Goal: Obtain resource: Obtain resource

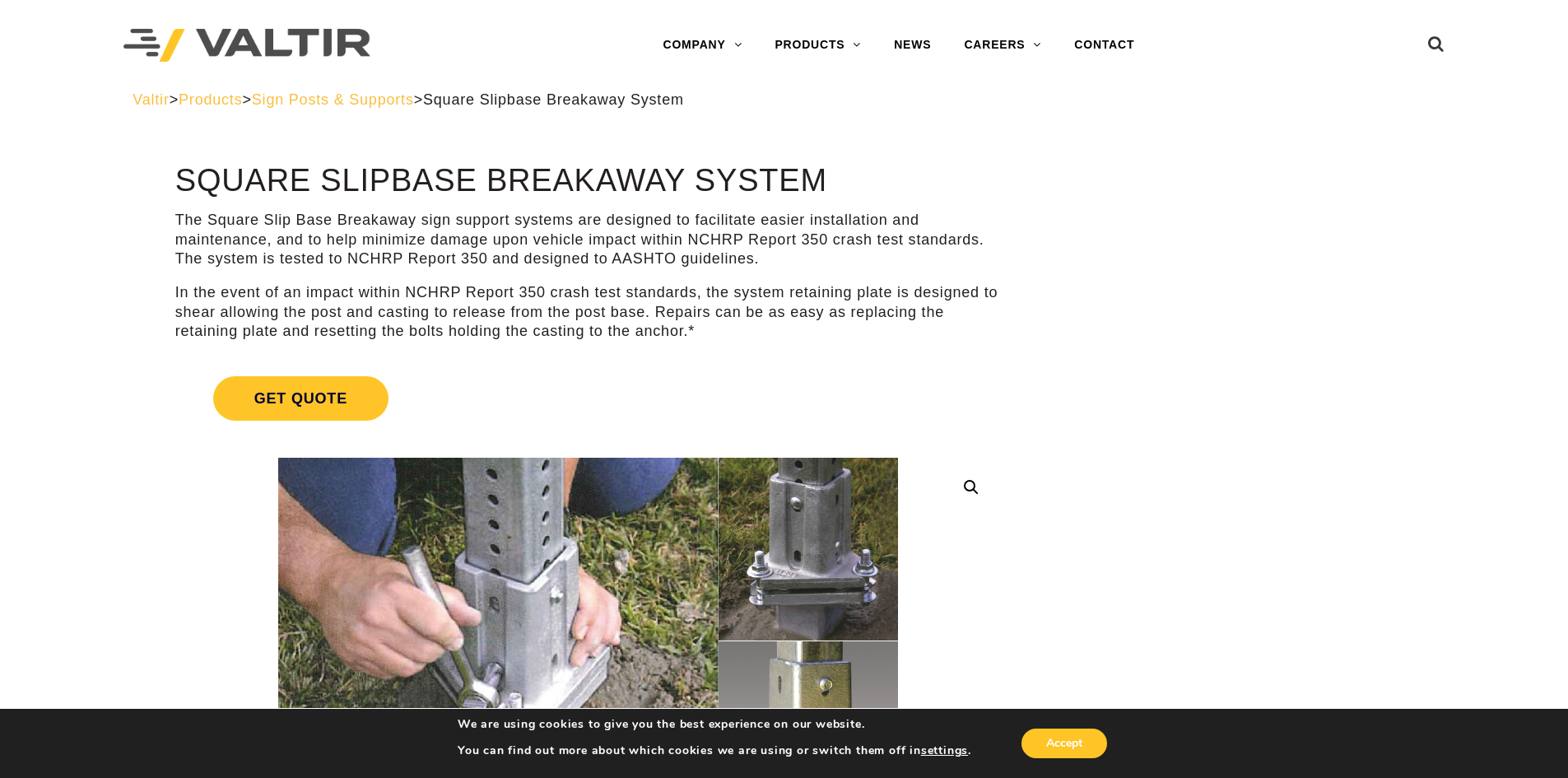
click at [413, 97] on span "Sign Posts & Supports" at bounding box center [333, 99] width 162 height 17
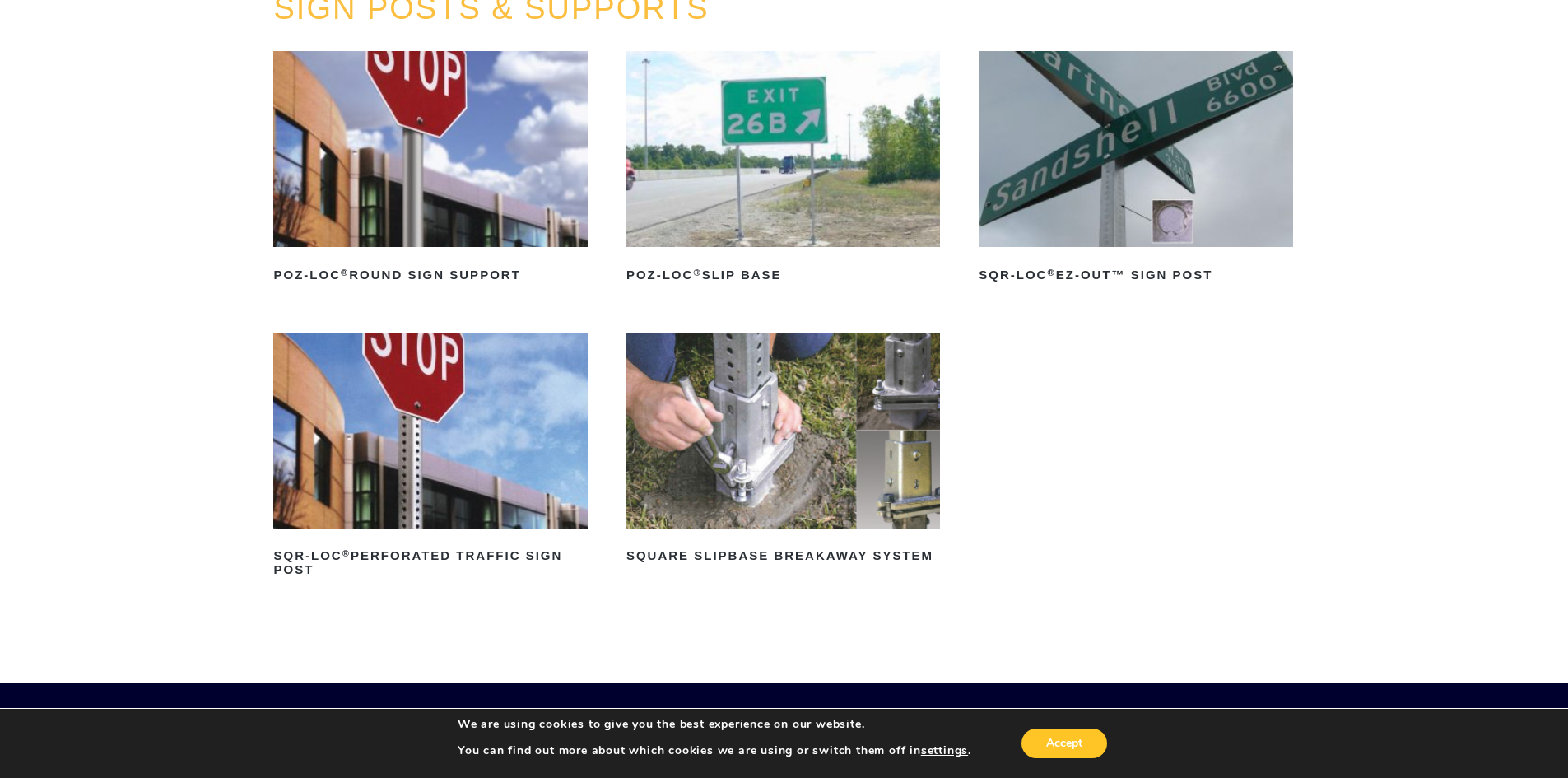
scroll to position [247, 0]
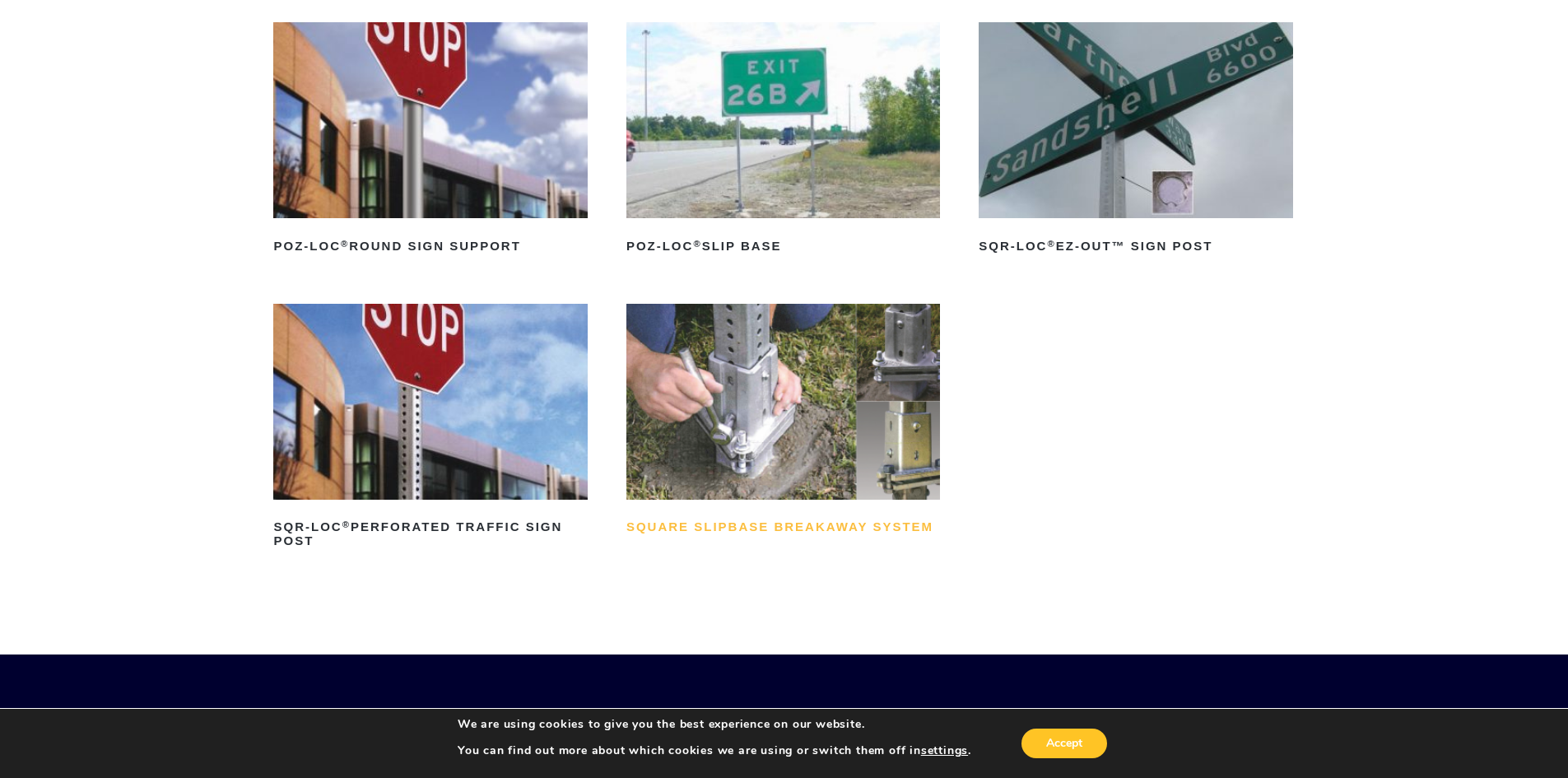
click at [678, 532] on h2 "Square Slipbase Breakaway System" at bounding box center [783, 527] width 313 height 26
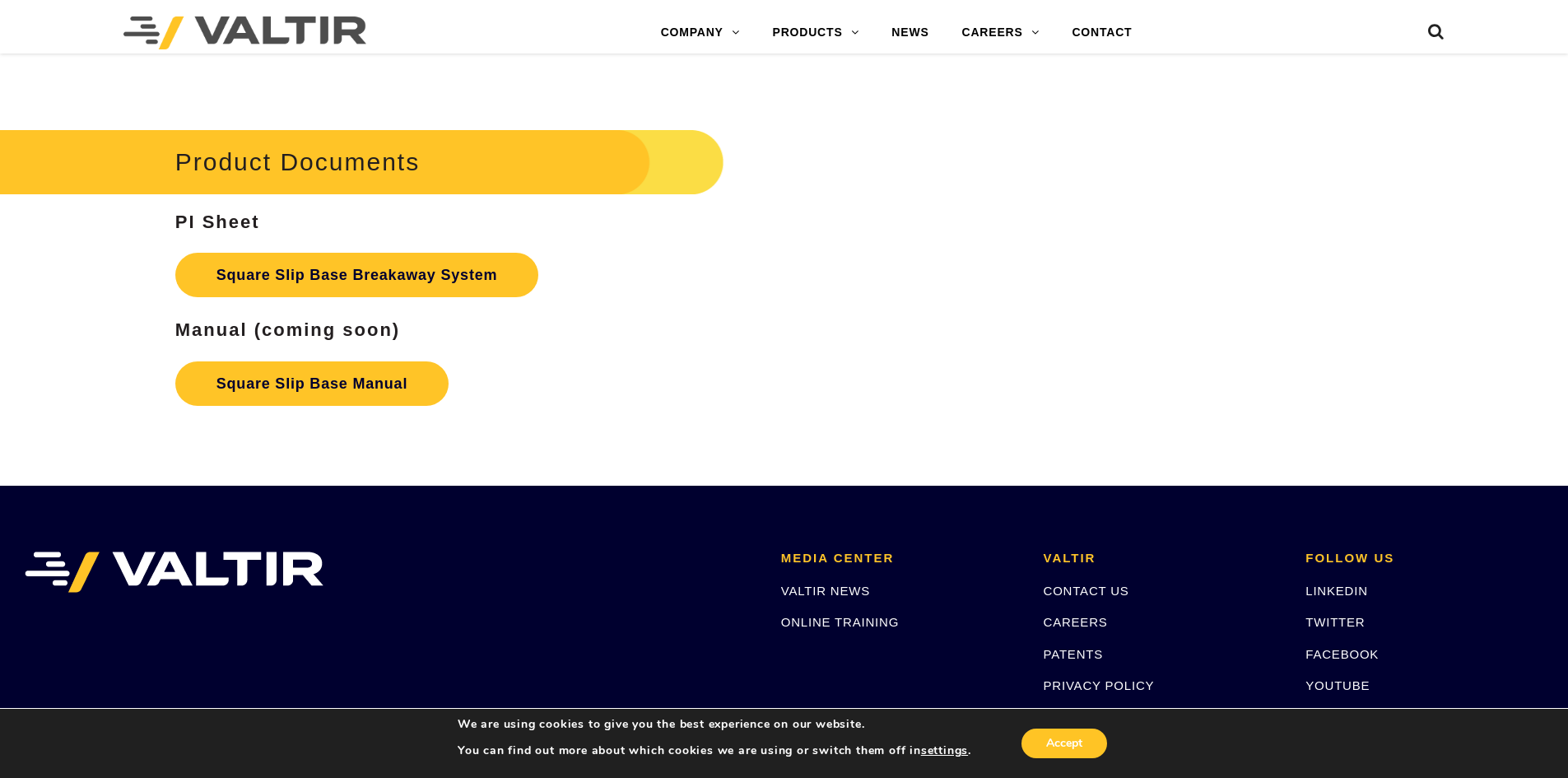
scroll to position [2798, 0]
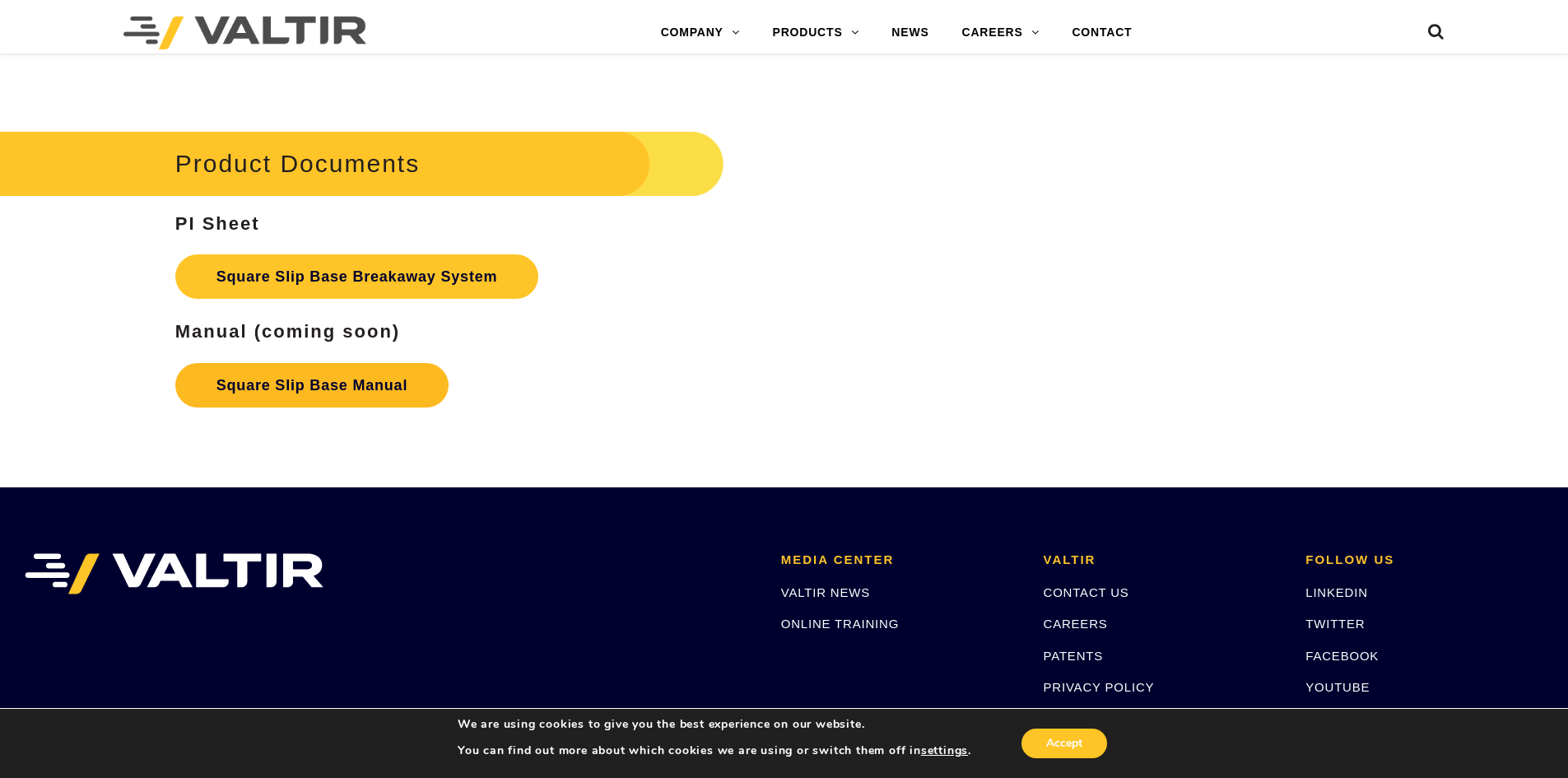
click at [367, 386] on link "Square Slip Base Manual" at bounding box center [311, 385] width 273 height 44
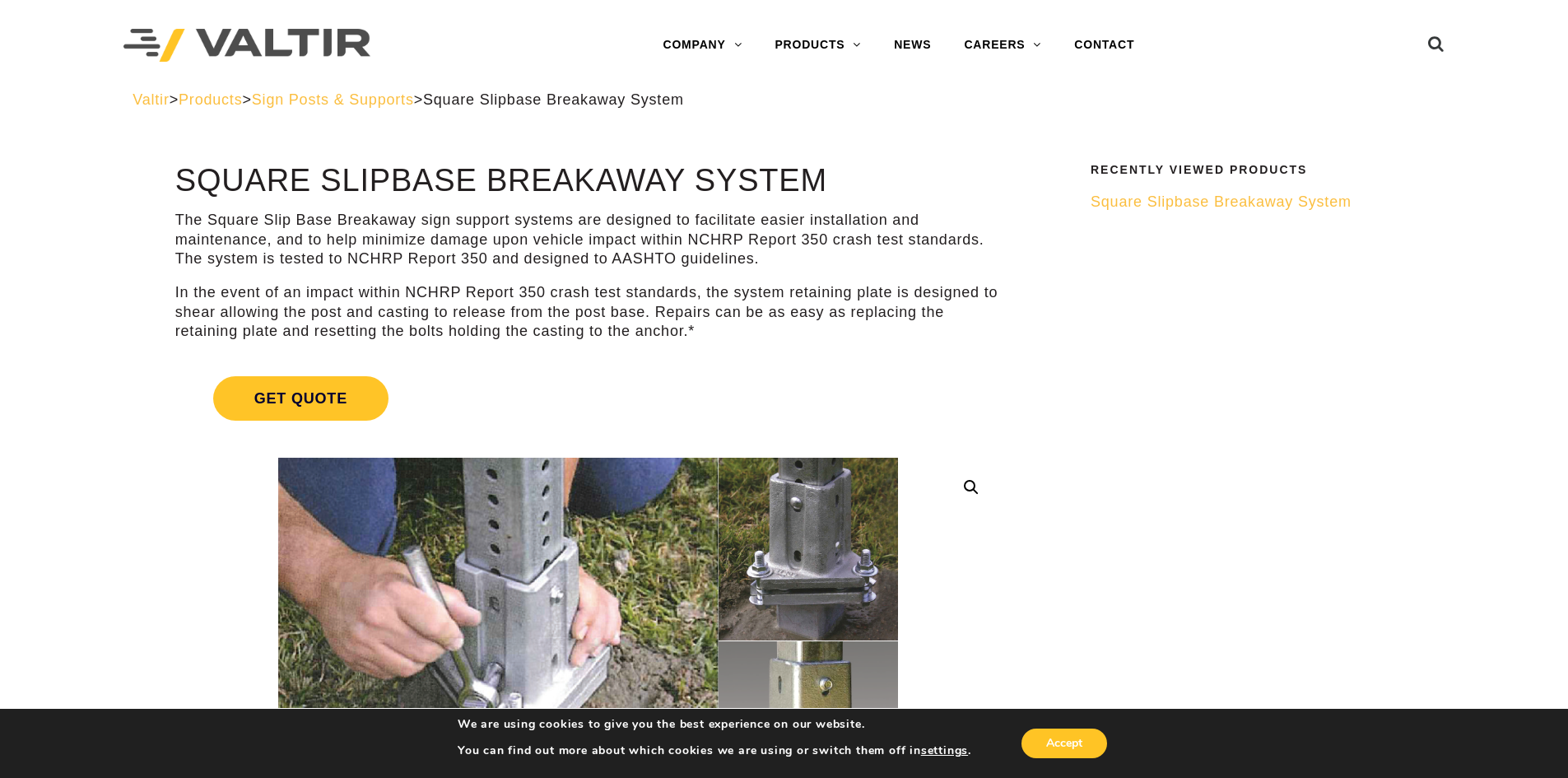
drag, startPoint x: 825, startPoint y: 183, endPoint x: 328, endPoint y: 178, distance: 497.0
click at [328, 178] on h1 "Square Slipbase Breakaway System" at bounding box center [587, 180] width 825 height 34
copy h1 "Slipbase Breakaway System"
